Goal: Transaction & Acquisition: Subscribe to service/newsletter

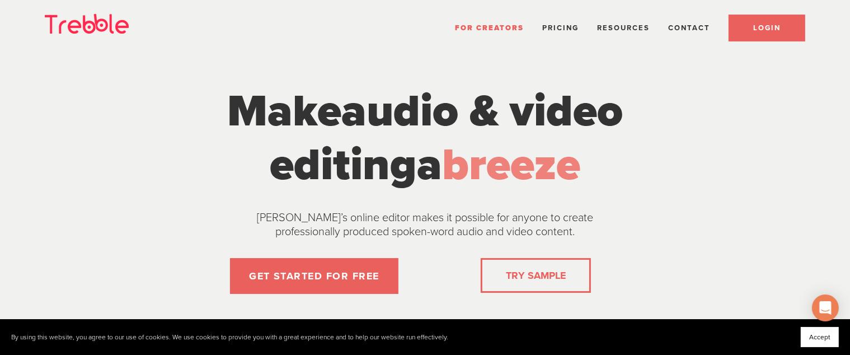
click at [781, 35] on link "LOGIN" at bounding box center [767, 28] width 77 height 27
click at [270, 180] on span "editing" at bounding box center [343, 165] width 147 height 54
click at [623, 100] on span "audio & video" at bounding box center [482, 112] width 282 height 54
click at [564, 25] on span "Pricing" at bounding box center [560, 28] width 36 height 9
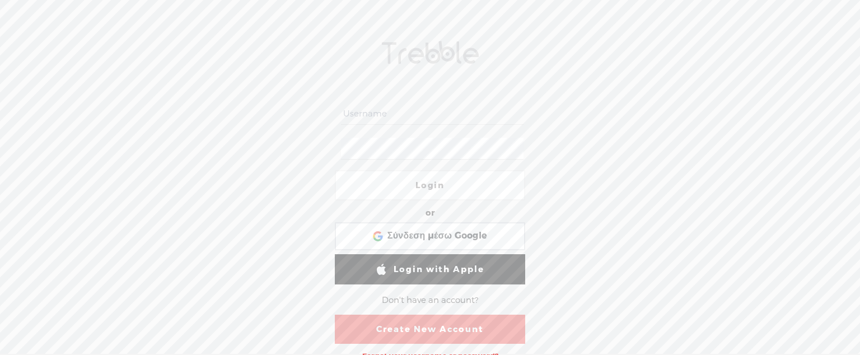
click at [607, 102] on div "Login or Login with Facebook Σύνδεση μέσω Google Σύνδεση μέσω Google. Ανοίγει σ…" at bounding box center [430, 192] width 860 height 325
click at [442, 103] on input "text" at bounding box center [432, 114] width 182 height 22
click at [425, 170] on link "Login" at bounding box center [430, 185] width 190 height 30
click at [418, 103] on input "text" at bounding box center [432, 114] width 182 height 22
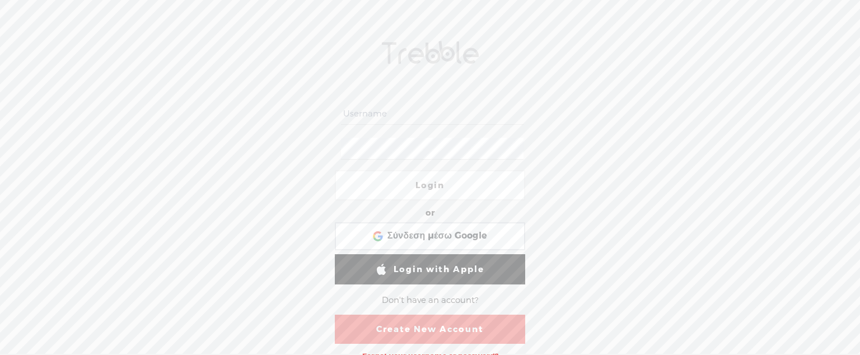
click at [418, 103] on input "text" at bounding box center [432, 114] width 182 height 22
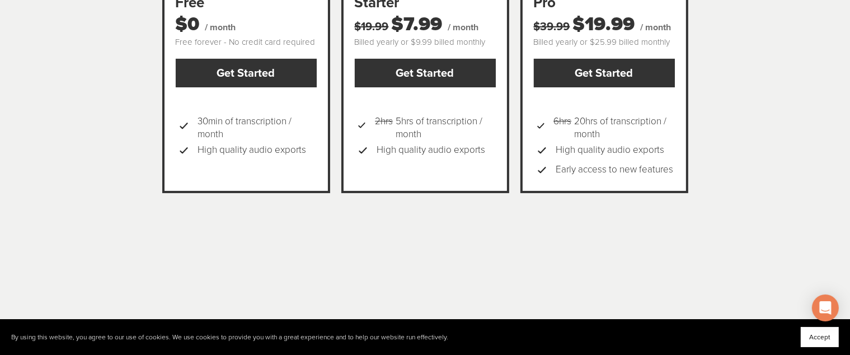
scroll to position [263, 0]
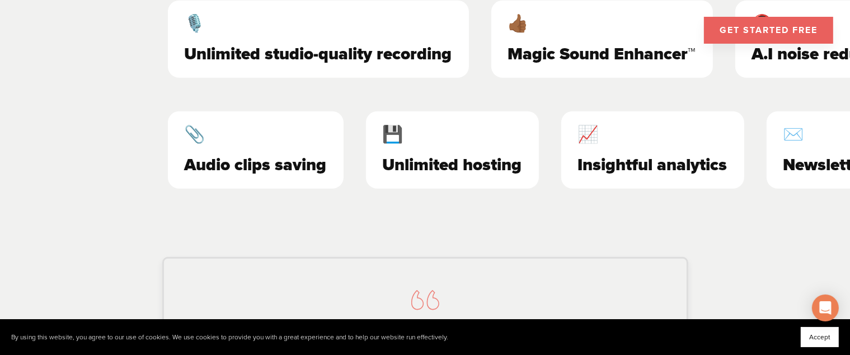
scroll to position [686, 0]
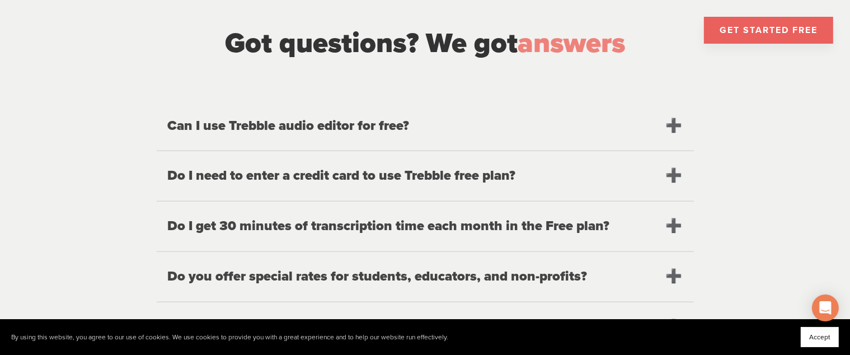
scroll to position [1244, 0]
